Goal: Task Accomplishment & Management: Manage account settings

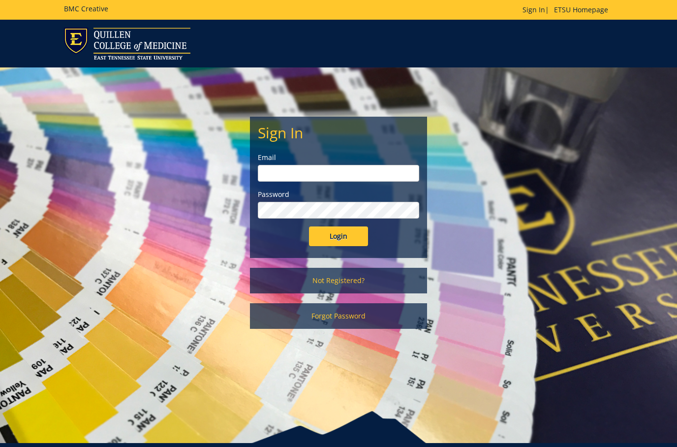
click at [275, 175] on input "email" at bounding box center [338, 173] width 161 height 17
type input "[EMAIL_ADDRESS][DOMAIN_NAME]"
click at [309, 226] on input "Login" at bounding box center [338, 236] width 59 height 20
click at [280, 241] on div "Login" at bounding box center [338, 236] width 161 height 20
click at [339, 318] on link "Forgot Password" at bounding box center [338, 316] width 177 height 26
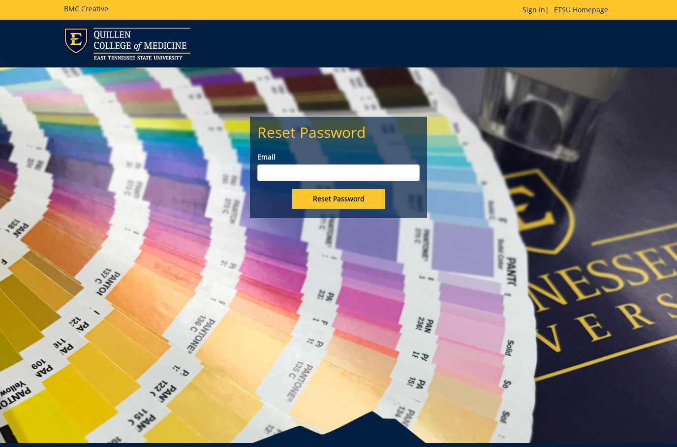
click at [294, 171] on input "Email" at bounding box center [338, 172] width 162 height 17
type input "[EMAIL_ADDRESS][DOMAIN_NAME]"
click at [342, 207] on input "Reset Password" at bounding box center [338, 199] width 93 height 20
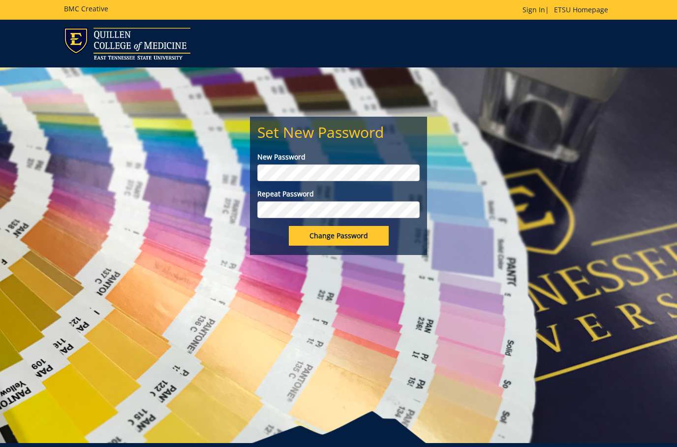
click at [342, 239] on input "Change Password" at bounding box center [339, 236] width 100 height 20
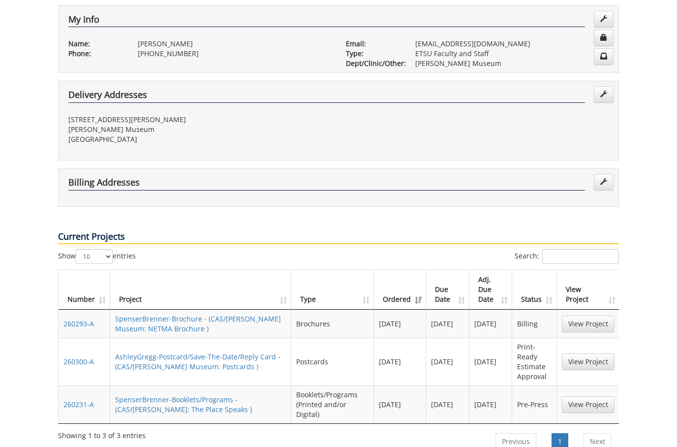
scroll to position [246, 0]
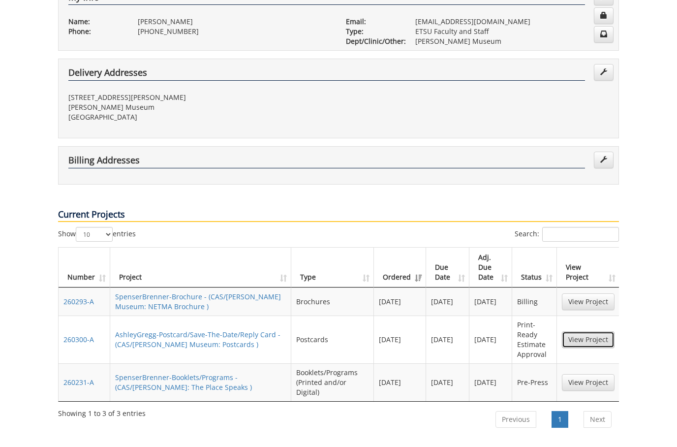
click at [603, 331] on link "View Project" at bounding box center [588, 339] width 53 height 17
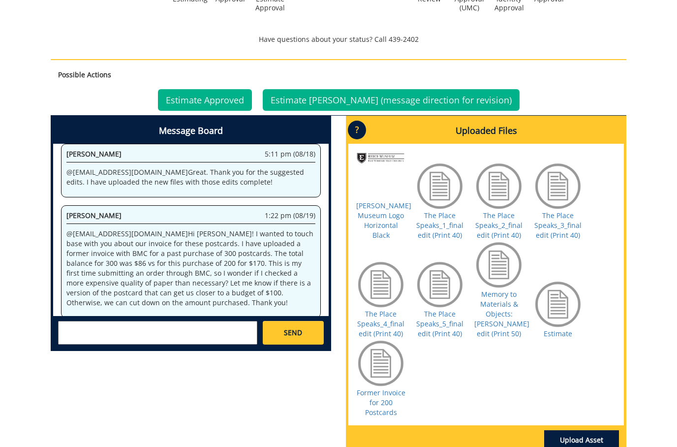
scroll to position [443, 0]
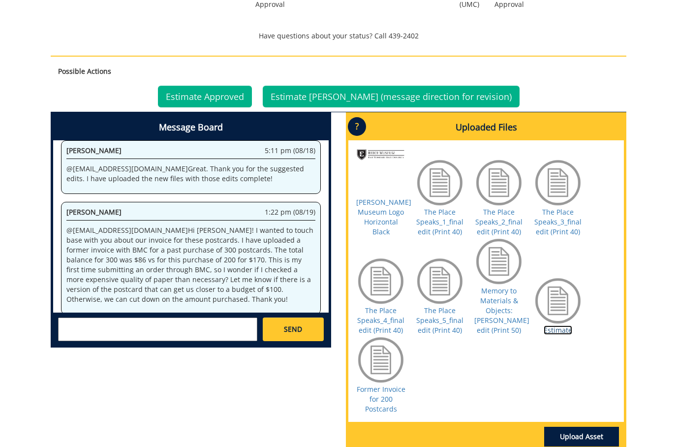
click at [554, 335] on link "Estimate" at bounding box center [558, 329] width 29 height 9
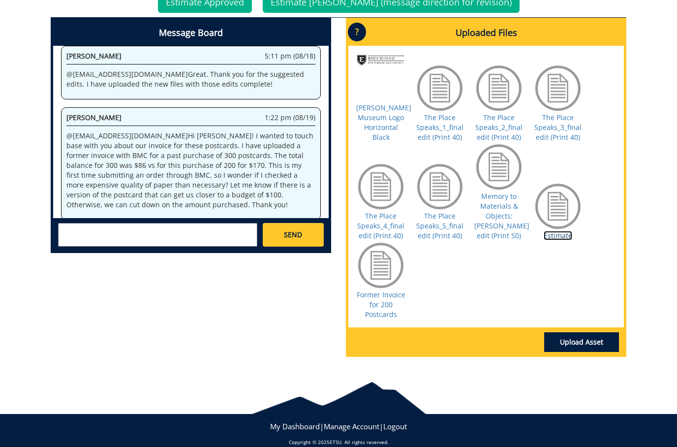
scroll to position [541, 0]
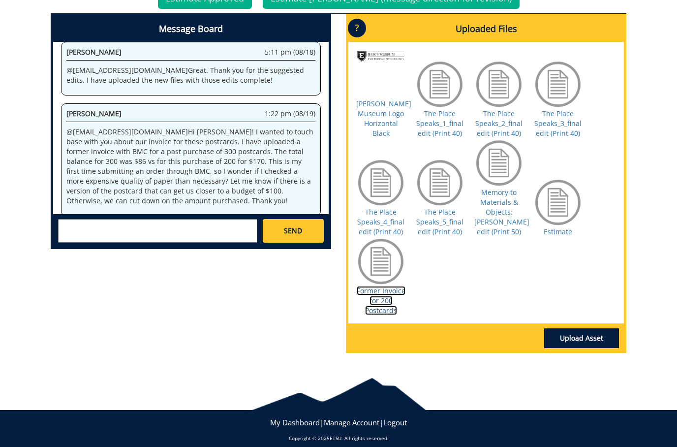
click at [373, 310] on link "Former Invoice for 200 Postcards" at bounding box center [381, 300] width 49 height 29
